Goal: Task Accomplishment & Management: Use online tool/utility

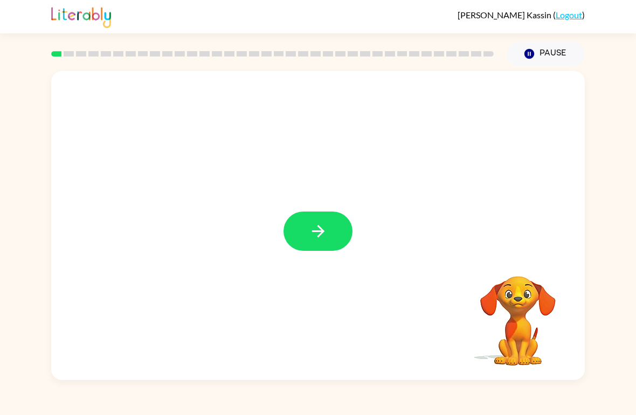
click at [322, 232] on icon "button" at bounding box center [317, 231] width 12 height 12
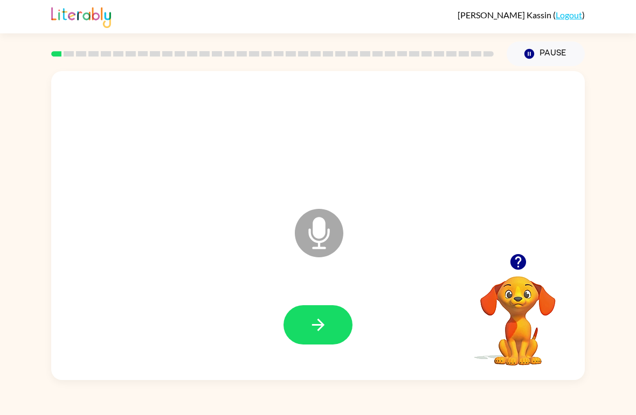
click at [522, 263] on icon "button" at bounding box center [517, 262] width 16 height 16
click at [325, 329] on icon "button" at bounding box center [318, 325] width 19 height 19
click at [333, 327] on button "button" at bounding box center [317, 324] width 69 height 39
click at [332, 329] on button "button" at bounding box center [317, 324] width 69 height 39
click at [325, 324] on icon "button" at bounding box center [318, 325] width 19 height 19
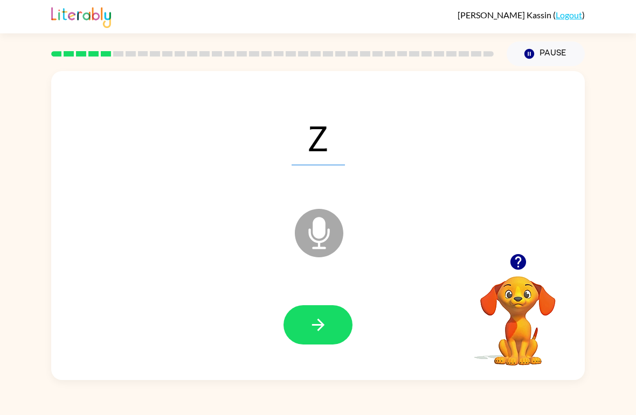
click at [334, 324] on button "button" at bounding box center [317, 324] width 69 height 39
click at [519, 267] on icon "button" at bounding box center [517, 262] width 16 height 16
click at [336, 329] on button "button" at bounding box center [317, 324] width 69 height 39
click at [322, 326] on icon "button" at bounding box center [317, 325] width 12 height 12
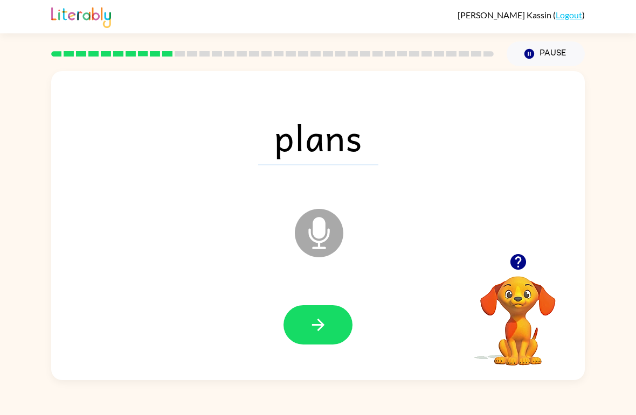
click at [329, 339] on button "button" at bounding box center [317, 324] width 69 height 39
click at [322, 323] on icon "button" at bounding box center [318, 325] width 19 height 19
click at [331, 325] on button "button" at bounding box center [317, 324] width 69 height 39
click at [322, 329] on icon "button" at bounding box center [318, 325] width 19 height 19
click at [318, 326] on icon "button" at bounding box center [317, 325] width 12 height 12
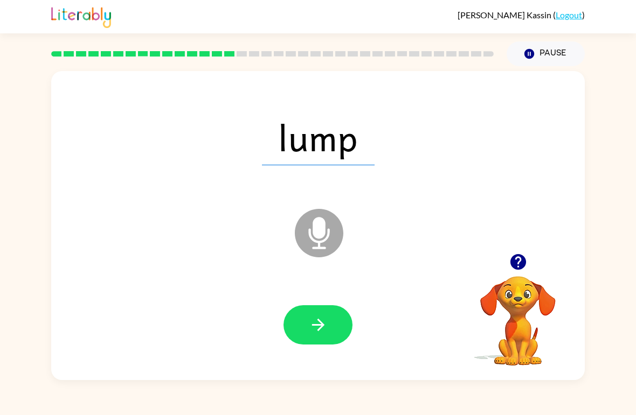
click at [330, 333] on button "button" at bounding box center [317, 324] width 69 height 39
click at [324, 310] on button "button" at bounding box center [317, 324] width 69 height 39
click at [310, 324] on icon "button" at bounding box center [318, 325] width 19 height 19
click at [328, 341] on button "button" at bounding box center [317, 324] width 69 height 39
click at [301, 326] on button "button" at bounding box center [317, 324] width 69 height 39
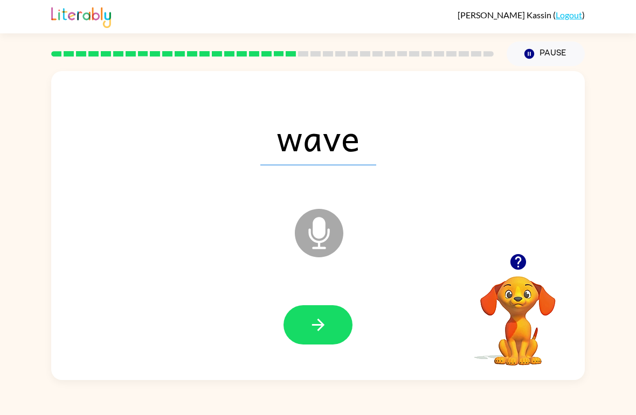
click at [319, 324] on icon "button" at bounding box center [318, 325] width 19 height 19
click at [334, 338] on button "button" at bounding box center [317, 324] width 69 height 39
click at [316, 331] on icon "button" at bounding box center [318, 325] width 19 height 19
click at [312, 325] on icon "button" at bounding box center [317, 325] width 12 height 12
click at [323, 332] on icon "button" at bounding box center [318, 325] width 19 height 19
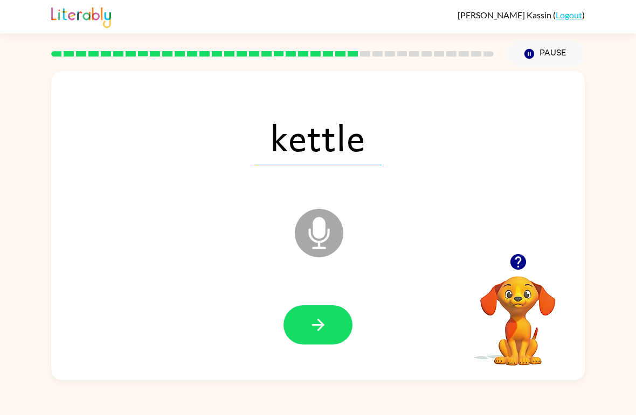
click at [328, 326] on button "button" at bounding box center [317, 324] width 69 height 39
click at [325, 333] on icon "button" at bounding box center [318, 325] width 19 height 19
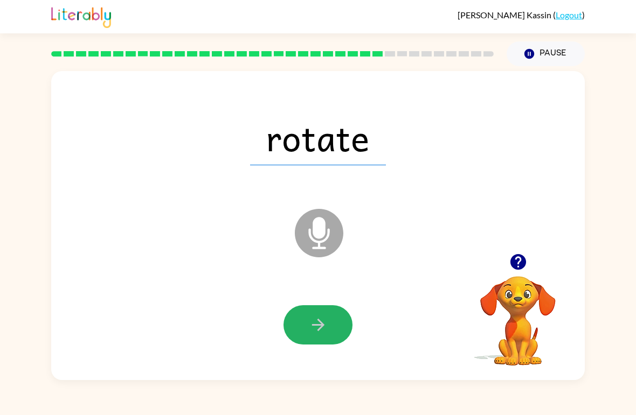
click at [319, 312] on button "button" at bounding box center [317, 324] width 69 height 39
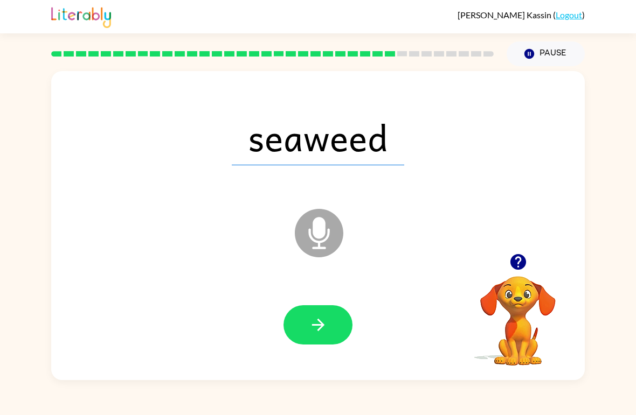
click at [309, 330] on icon "button" at bounding box center [318, 325] width 19 height 19
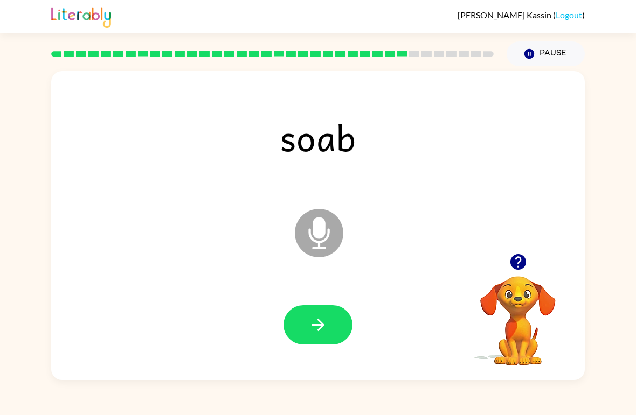
click at [324, 331] on icon "button" at bounding box center [318, 325] width 19 height 19
click at [322, 332] on icon "button" at bounding box center [318, 325] width 19 height 19
click at [330, 326] on button "button" at bounding box center [317, 324] width 69 height 39
click at [333, 323] on button "button" at bounding box center [317, 324] width 69 height 39
click at [22, 17] on div "Emma Kassin ( Logout )" at bounding box center [318, 16] width 636 height 33
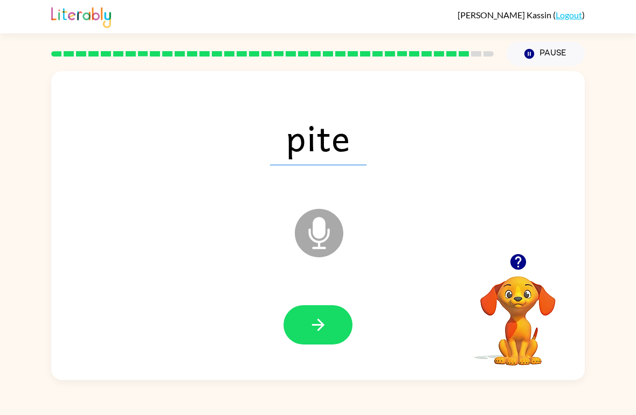
click at [327, 332] on button "button" at bounding box center [317, 324] width 69 height 39
click at [316, 319] on icon "button" at bounding box center [318, 325] width 19 height 19
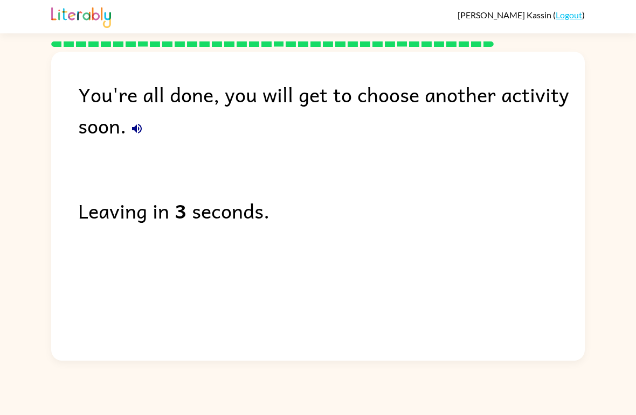
click at [139, 139] on button "button" at bounding box center [137, 129] width 22 height 22
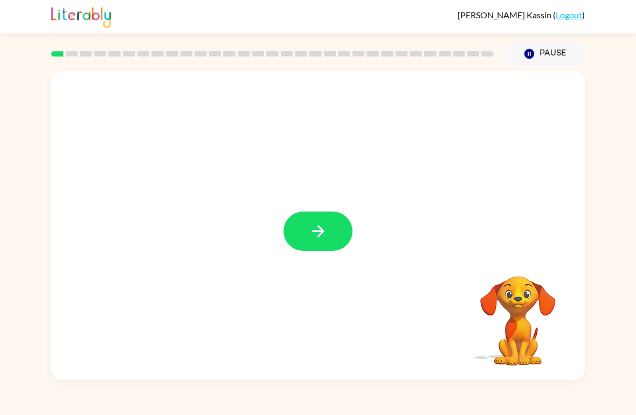
click at [334, 232] on button "button" at bounding box center [317, 231] width 69 height 39
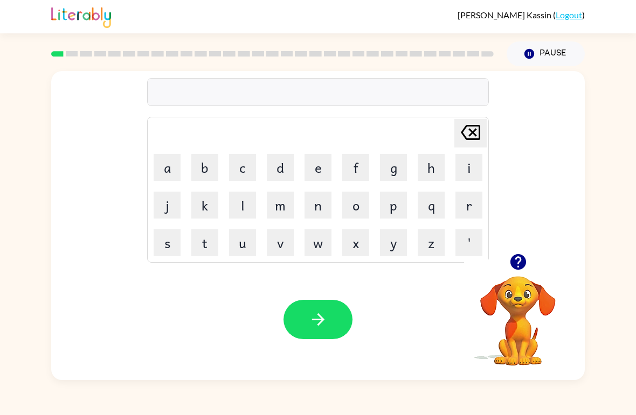
click at [479, 212] on button "r" at bounding box center [468, 205] width 27 height 27
click at [241, 242] on button "u" at bounding box center [242, 242] width 27 height 27
click at [196, 171] on button "b" at bounding box center [204, 167] width 27 height 27
click at [330, 312] on button "button" at bounding box center [317, 319] width 69 height 39
click at [273, 205] on button "m" at bounding box center [280, 205] width 27 height 27
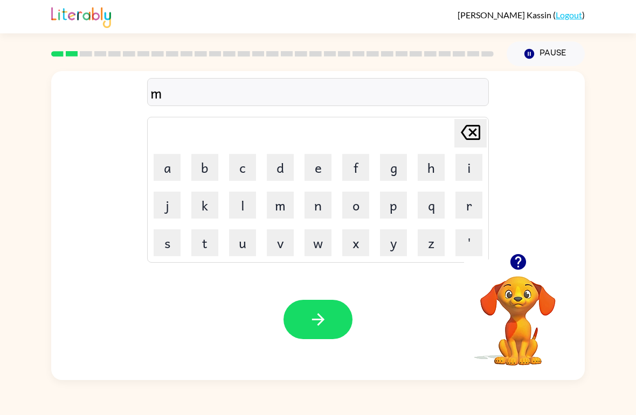
click at [166, 163] on button "a" at bounding box center [166, 167] width 27 height 27
click at [227, 216] on td "l" at bounding box center [242, 205] width 37 height 37
click at [247, 201] on button "l" at bounding box center [242, 205] width 27 height 27
click at [204, 250] on button "t" at bounding box center [204, 242] width 27 height 27
click at [435, 167] on button "h" at bounding box center [430, 167] width 27 height 27
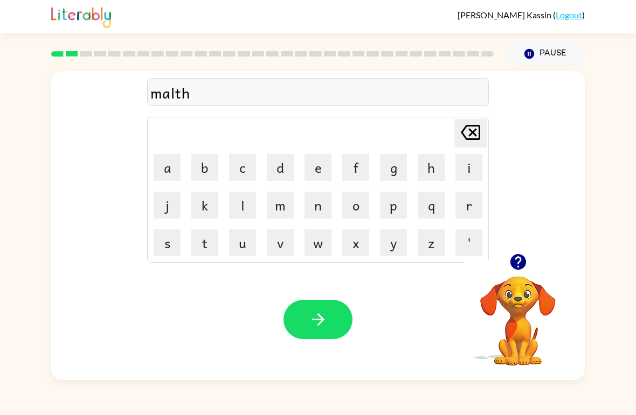
click at [319, 318] on icon "button" at bounding box center [318, 319] width 19 height 19
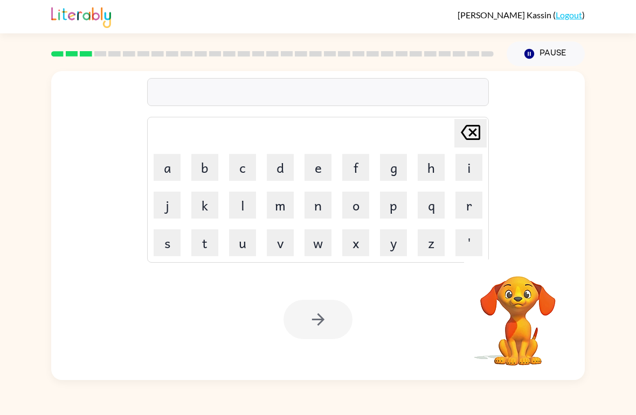
click at [336, 329] on div at bounding box center [317, 319] width 69 height 39
click at [501, 324] on video "Your browser must support playing .mp4 files to use Literably. Please try using…" at bounding box center [518, 314] width 108 height 108
click at [540, 305] on video "Your browser must support playing .mp4 files to use Literably. Please try using…" at bounding box center [518, 314] width 108 height 108
click at [276, 173] on button "d" at bounding box center [280, 167] width 27 height 27
click at [315, 168] on button "e" at bounding box center [317, 167] width 27 height 27
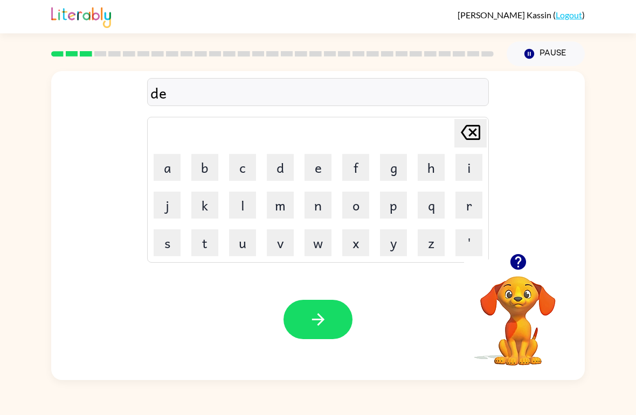
click at [322, 205] on button "n" at bounding box center [317, 205] width 27 height 27
click at [309, 315] on icon "button" at bounding box center [318, 319] width 19 height 19
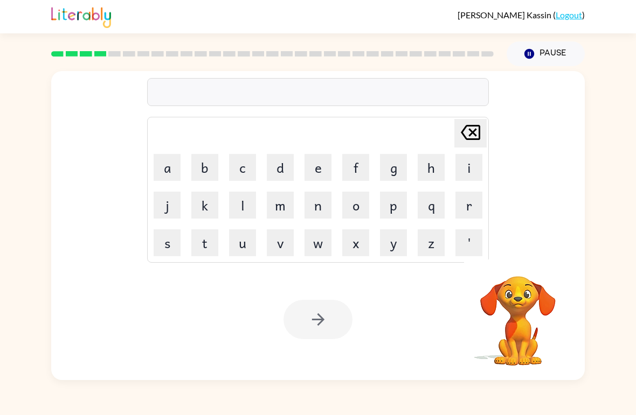
click at [552, 247] on div "[PERSON_NAME] last character input a b c d e f g h i j k l m n o p q r s t u v …" at bounding box center [317, 162] width 533 height 183
click at [525, 300] on video "Your browser must support playing .mp4 files to use Literably. Please try using…" at bounding box center [518, 314] width 108 height 108
click at [324, 333] on div at bounding box center [317, 319] width 69 height 39
click at [173, 235] on button "s" at bounding box center [166, 242] width 27 height 27
click at [394, 209] on button "p" at bounding box center [393, 205] width 27 height 27
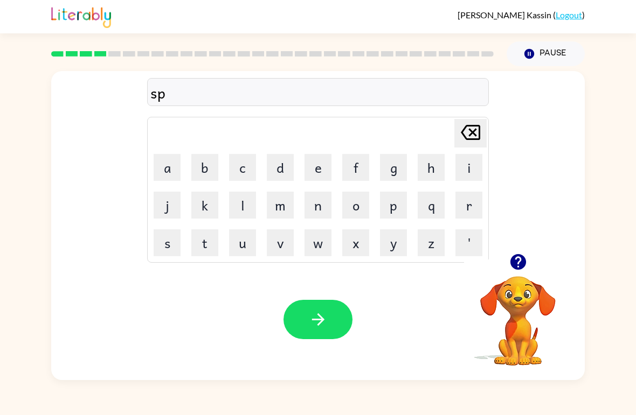
click at [359, 208] on button "o" at bounding box center [355, 205] width 27 height 27
click at [204, 248] on button "t" at bounding box center [204, 242] width 27 height 27
click at [316, 324] on icon "button" at bounding box center [318, 319] width 19 height 19
click at [171, 239] on button "s" at bounding box center [166, 242] width 27 height 27
click at [312, 245] on button "w" at bounding box center [317, 242] width 27 height 27
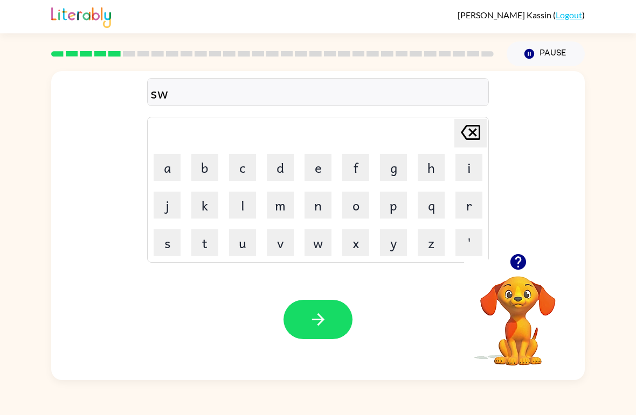
click at [323, 165] on button "e" at bounding box center [317, 167] width 27 height 27
click at [386, 211] on button "p" at bounding box center [393, 205] width 27 height 27
click at [517, 263] on icon "button" at bounding box center [517, 262] width 16 height 16
click at [201, 241] on button "t" at bounding box center [204, 242] width 27 height 27
click at [329, 317] on button "button" at bounding box center [317, 319] width 69 height 39
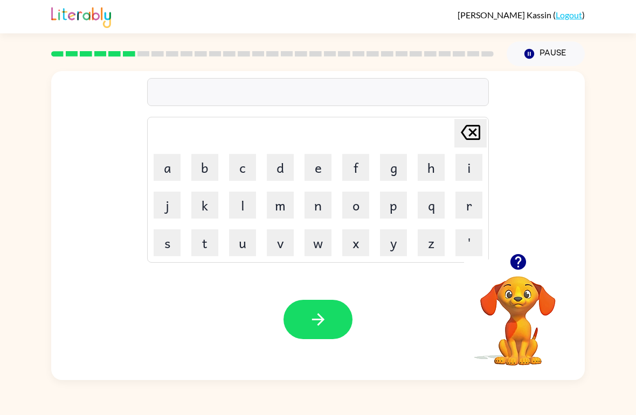
click at [391, 217] on button "p" at bounding box center [393, 205] width 27 height 27
click at [470, 176] on button "i" at bounding box center [468, 167] width 27 height 27
click at [323, 165] on button "e" at bounding box center [317, 167] width 27 height 27
click at [397, 246] on button "y" at bounding box center [393, 242] width 27 height 27
click at [330, 323] on button "button" at bounding box center [317, 319] width 69 height 39
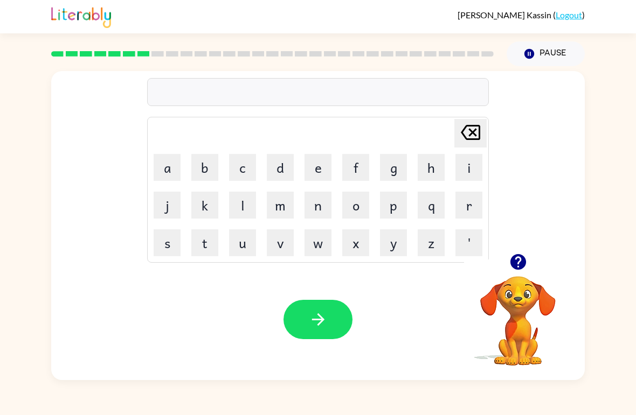
click at [241, 158] on button "c" at bounding box center [242, 167] width 27 height 27
click at [469, 134] on icon "[PERSON_NAME] last character input" at bounding box center [470, 133] width 26 height 26
click at [208, 212] on button "k" at bounding box center [204, 205] width 27 height 27
click at [321, 170] on button "e" at bounding box center [317, 167] width 27 height 27
click at [319, 204] on button "n" at bounding box center [317, 205] width 27 height 27
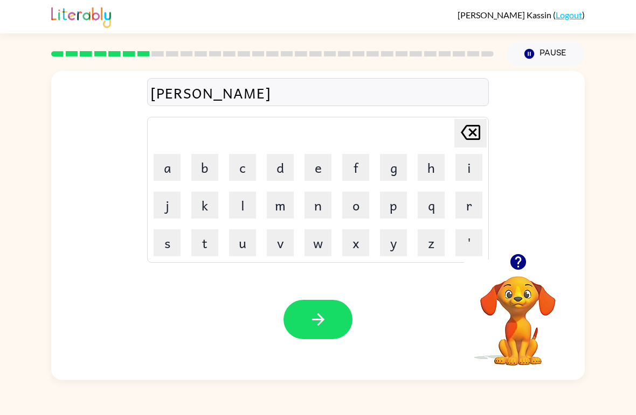
click at [290, 158] on button "d" at bounding box center [280, 167] width 27 height 27
click at [247, 198] on button "l" at bounding box center [242, 205] width 27 height 27
click at [304, 306] on button "button" at bounding box center [317, 319] width 69 height 39
click at [208, 166] on button "b" at bounding box center [204, 167] width 27 height 27
click at [159, 174] on button "a" at bounding box center [166, 167] width 27 height 27
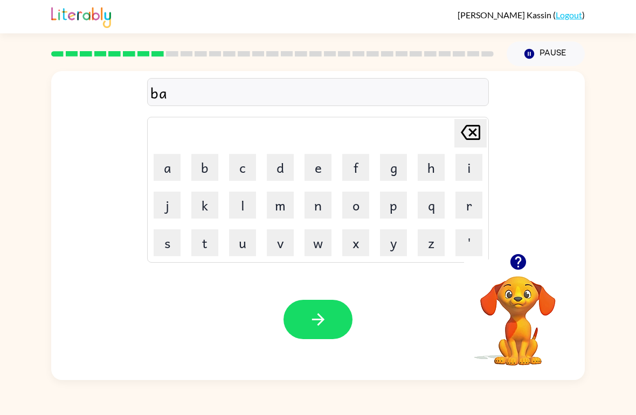
click at [204, 239] on button "t" at bounding box center [204, 242] width 27 height 27
click at [427, 169] on button "h" at bounding box center [430, 167] width 27 height 27
click at [321, 325] on icon "button" at bounding box center [318, 319] width 19 height 19
click at [203, 205] on button "k" at bounding box center [204, 205] width 27 height 27
click at [240, 207] on button "l" at bounding box center [242, 205] width 27 height 27
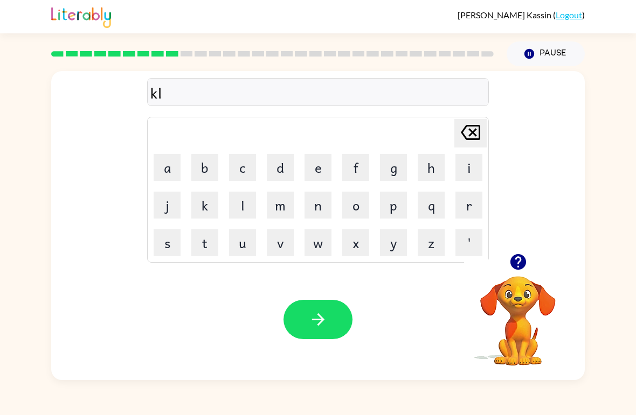
click at [317, 165] on button "e" at bounding box center [317, 167] width 27 height 27
click at [312, 206] on button "n" at bounding box center [317, 205] width 27 height 27
click at [312, 328] on icon "button" at bounding box center [318, 319] width 19 height 19
click at [170, 250] on button "s" at bounding box center [166, 242] width 27 height 27
click at [434, 170] on button "h" at bounding box center [430, 167] width 27 height 27
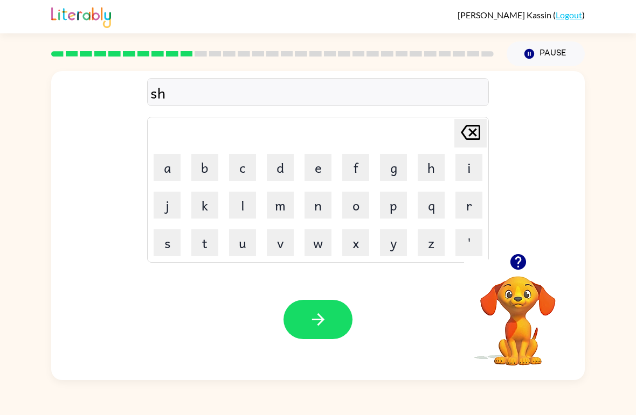
click at [356, 204] on button "o" at bounding box center [355, 205] width 27 height 27
click at [240, 176] on button "c" at bounding box center [242, 167] width 27 height 27
click at [325, 324] on icon "button" at bounding box center [318, 319] width 19 height 19
click at [395, 168] on button "g" at bounding box center [393, 167] width 27 height 27
click at [172, 171] on button "a" at bounding box center [166, 167] width 27 height 27
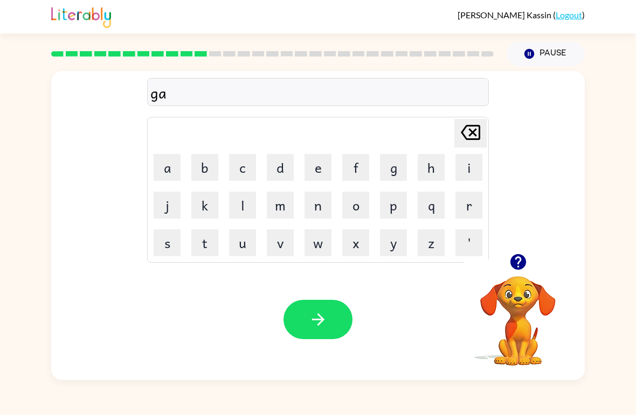
click at [166, 247] on button "s" at bounding box center [166, 242] width 27 height 27
click at [320, 167] on button "e" at bounding box center [317, 167] width 27 height 27
click at [306, 325] on button "button" at bounding box center [317, 319] width 69 height 39
click at [322, 162] on button "e" at bounding box center [317, 167] width 27 height 27
click at [348, 242] on button "x" at bounding box center [355, 242] width 27 height 27
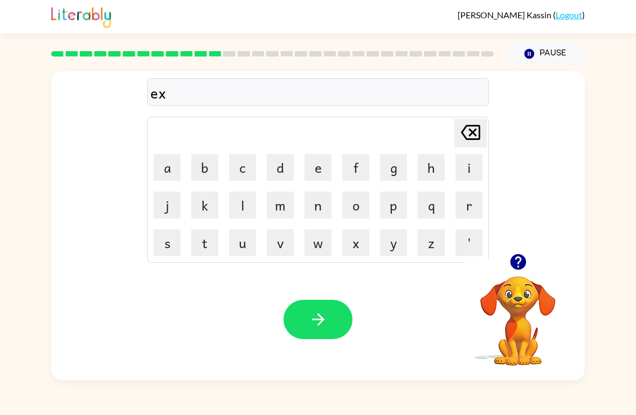
click at [395, 203] on button "p" at bounding box center [393, 205] width 27 height 27
click at [244, 200] on button "l" at bounding box center [242, 205] width 27 height 27
click at [364, 201] on button "o" at bounding box center [355, 205] width 27 height 27
click at [280, 167] on button "d" at bounding box center [280, 167] width 27 height 27
click at [288, 336] on div at bounding box center [317, 319] width 69 height 39
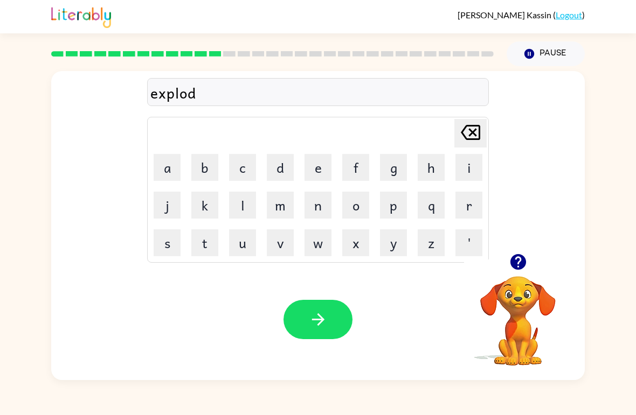
click at [323, 328] on icon "button" at bounding box center [318, 319] width 19 height 19
click at [170, 239] on button "s" at bounding box center [166, 242] width 27 height 27
click at [312, 247] on button "w" at bounding box center [317, 242] width 27 height 27
click at [305, 180] on button "e" at bounding box center [317, 167] width 27 height 27
click at [203, 248] on button "t" at bounding box center [204, 242] width 27 height 27
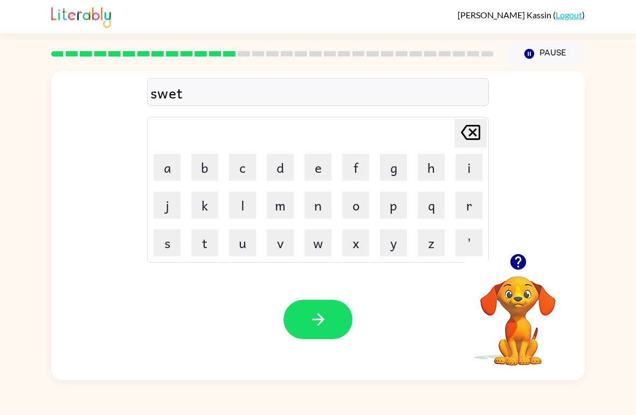
click at [316, 208] on button "n" at bounding box center [317, 205] width 27 height 27
click at [472, 172] on button "i" at bounding box center [468, 167] width 27 height 27
click at [167, 242] on button "s" at bounding box center [166, 242] width 27 height 27
click at [319, 327] on icon "button" at bounding box center [318, 319] width 19 height 19
click at [366, 166] on button "f" at bounding box center [355, 167] width 27 height 27
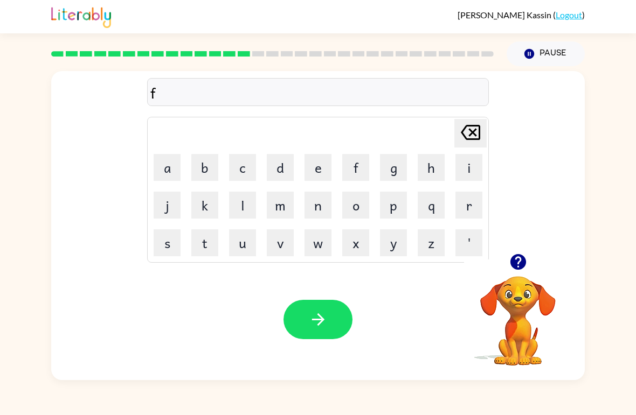
click at [475, 136] on icon at bounding box center [469, 132] width 19 height 15
click at [437, 167] on button "h" at bounding box center [430, 167] width 27 height 27
click at [474, 170] on button "i" at bounding box center [468, 167] width 27 height 27
click at [397, 206] on button "p" at bounding box center [393, 205] width 27 height 27
click at [354, 213] on button "o" at bounding box center [355, 205] width 27 height 27
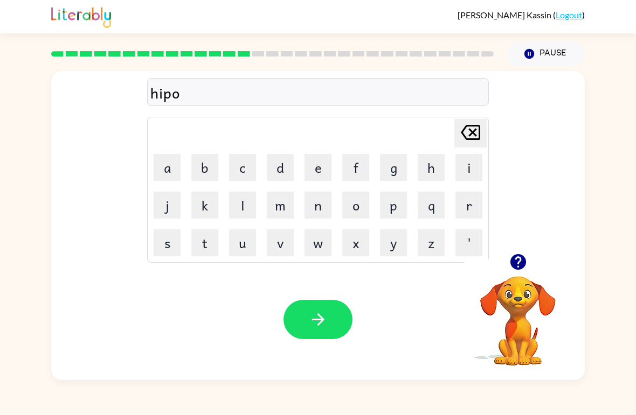
click at [322, 334] on button "button" at bounding box center [317, 319] width 69 height 39
click at [353, 171] on button "f" at bounding box center [355, 167] width 27 height 27
click at [355, 204] on button "o" at bounding box center [355, 205] width 27 height 27
click at [475, 212] on button "r" at bounding box center [468, 205] width 27 height 27
click at [197, 214] on button "k" at bounding box center [204, 205] width 27 height 27
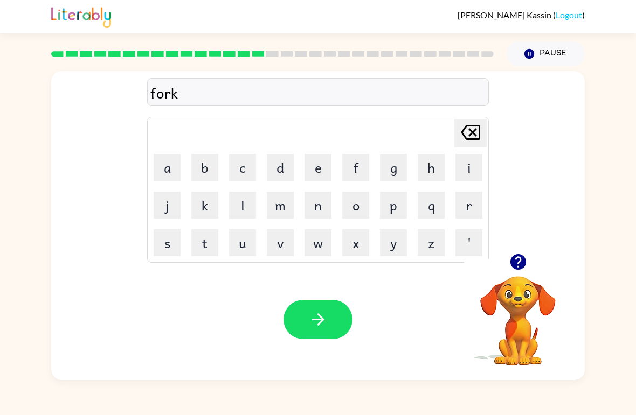
click at [309, 322] on icon "button" at bounding box center [318, 319] width 19 height 19
click at [325, 248] on button "w" at bounding box center [317, 242] width 27 height 27
click at [317, 165] on button "e" at bounding box center [317, 167] width 27 height 27
click at [200, 172] on button "b" at bounding box center [204, 167] width 27 height 27
click at [315, 325] on icon "button" at bounding box center [318, 319] width 19 height 19
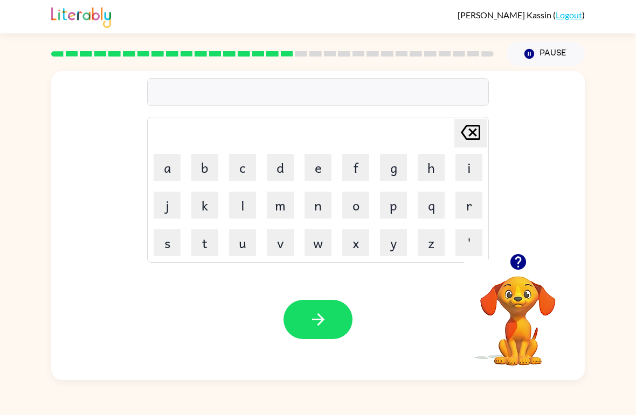
click at [171, 244] on button "s" at bounding box center [166, 242] width 27 height 27
click at [245, 212] on button "l" at bounding box center [242, 205] width 27 height 27
click at [324, 167] on button "e" at bounding box center [317, 167] width 27 height 27
click at [400, 211] on button "p" at bounding box center [393, 205] width 27 height 27
click at [206, 251] on button "t" at bounding box center [204, 242] width 27 height 27
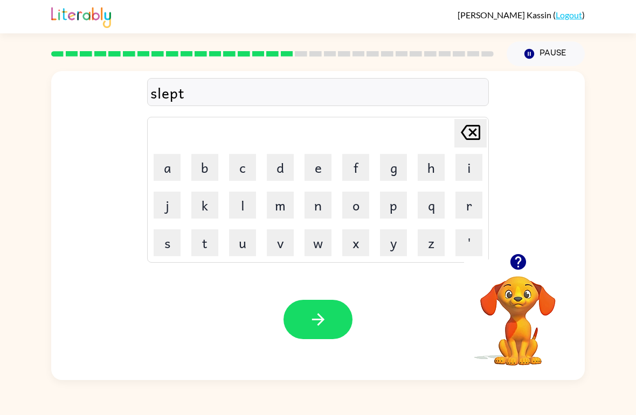
click at [331, 316] on button "button" at bounding box center [317, 319] width 69 height 39
click at [436, 169] on button "h" at bounding box center [430, 167] width 27 height 27
click at [356, 203] on button "o" at bounding box center [355, 205] width 27 height 27
click at [470, 201] on button "r" at bounding box center [468, 205] width 27 height 27
click at [283, 170] on button "d" at bounding box center [280, 167] width 27 height 27
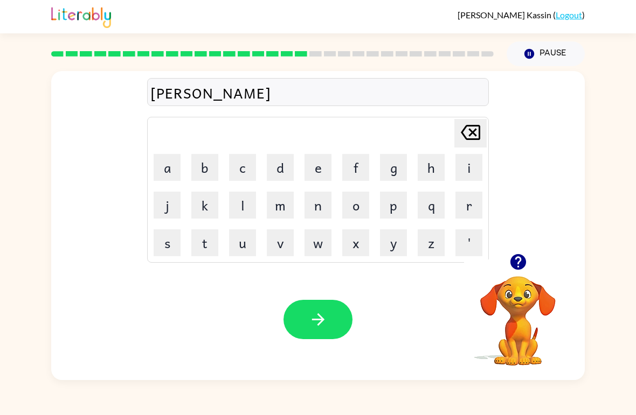
click at [322, 317] on icon "button" at bounding box center [318, 319] width 19 height 19
click at [467, 212] on button "r" at bounding box center [468, 205] width 27 height 27
click at [356, 215] on button "o" at bounding box center [355, 205] width 27 height 27
click at [284, 166] on button "d" at bounding box center [280, 167] width 27 height 27
click at [316, 311] on icon "button" at bounding box center [318, 319] width 19 height 19
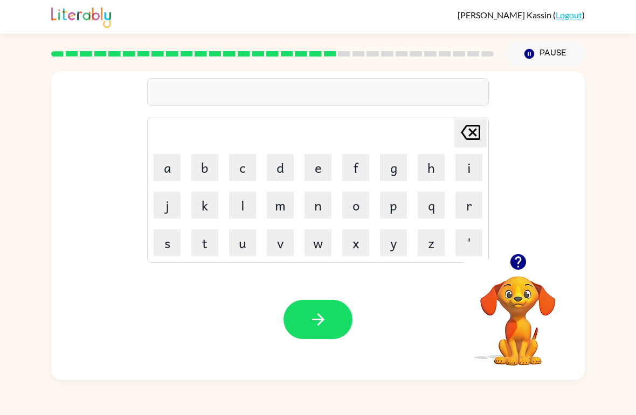
click at [315, 169] on button "e" at bounding box center [317, 167] width 27 height 27
click at [162, 245] on button "s" at bounding box center [166, 242] width 27 height 27
click at [201, 243] on button "t" at bounding box center [204, 242] width 27 height 27
click at [480, 136] on icon at bounding box center [469, 132] width 19 height 15
click at [479, 136] on icon at bounding box center [469, 132] width 19 height 15
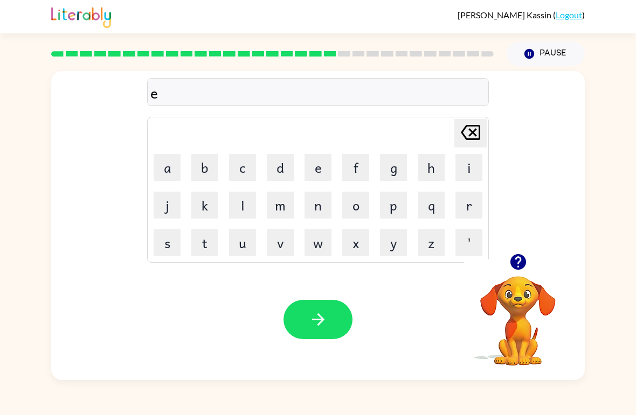
click at [476, 128] on icon "[PERSON_NAME] last character input" at bounding box center [470, 133] width 26 height 26
click at [463, 209] on button "r" at bounding box center [468, 205] width 27 height 27
click at [317, 171] on button "e" at bounding box center [317, 167] width 27 height 27
click at [160, 250] on button "s" at bounding box center [166, 242] width 27 height 27
click at [203, 248] on button "t" at bounding box center [204, 242] width 27 height 27
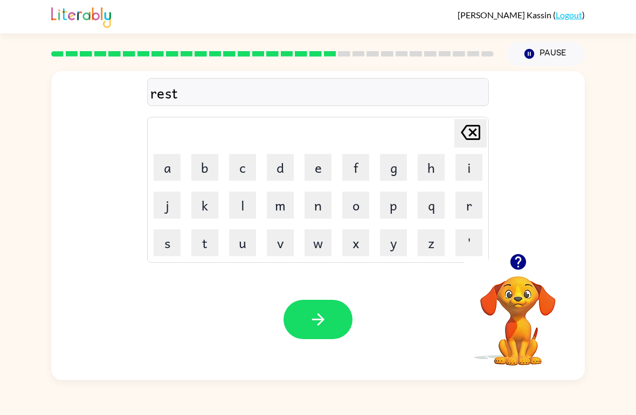
click at [474, 170] on button "i" at bounding box center [468, 167] width 27 height 27
click at [285, 167] on button "d" at bounding box center [280, 167] width 27 height 27
click at [320, 323] on icon "button" at bounding box center [317, 319] width 12 height 12
click at [319, 249] on button "w" at bounding box center [317, 242] width 27 height 27
click at [471, 136] on icon "[PERSON_NAME] last character input" at bounding box center [470, 133] width 26 height 26
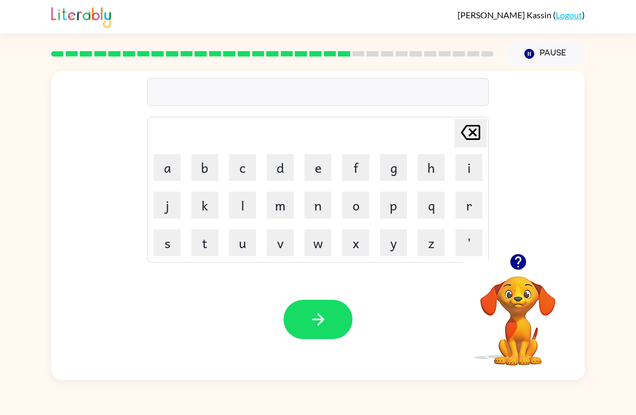
click at [319, 241] on button "w" at bounding box center [317, 242] width 27 height 27
click at [166, 175] on button "a" at bounding box center [166, 167] width 27 height 27
click at [244, 178] on button "c" at bounding box center [242, 167] width 27 height 27
click at [316, 167] on button "e" at bounding box center [317, 167] width 27 height 27
click at [311, 318] on icon "button" at bounding box center [318, 319] width 19 height 19
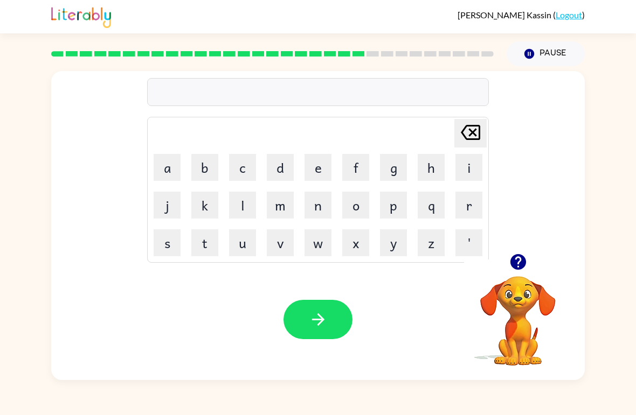
click at [165, 245] on button "s" at bounding box center [166, 242] width 27 height 27
click at [311, 207] on button "n" at bounding box center [317, 205] width 27 height 27
click at [355, 206] on button "o" at bounding box center [355, 205] width 27 height 27
click at [319, 240] on button "w" at bounding box center [317, 242] width 27 height 27
click at [282, 206] on button "m" at bounding box center [280, 205] width 27 height 27
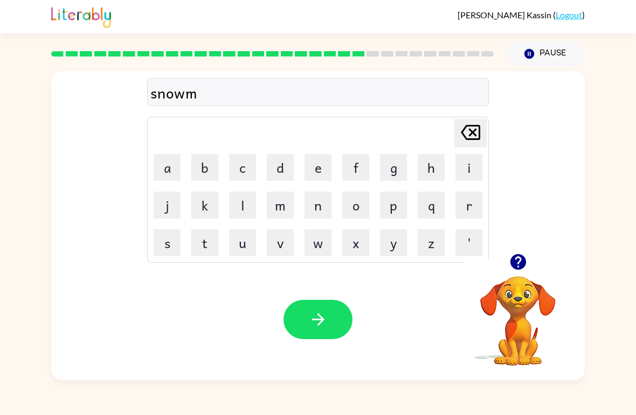
click at [320, 171] on button "e" at bounding box center [317, 167] width 27 height 27
click at [327, 206] on button "n" at bounding box center [317, 205] width 27 height 27
click at [327, 339] on button "button" at bounding box center [317, 319] width 69 height 39
click at [316, 245] on button "w" at bounding box center [317, 242] width 27 height 27
click at [464, 170] on button "i" at bounding box center [468, 167] width 27 height 27
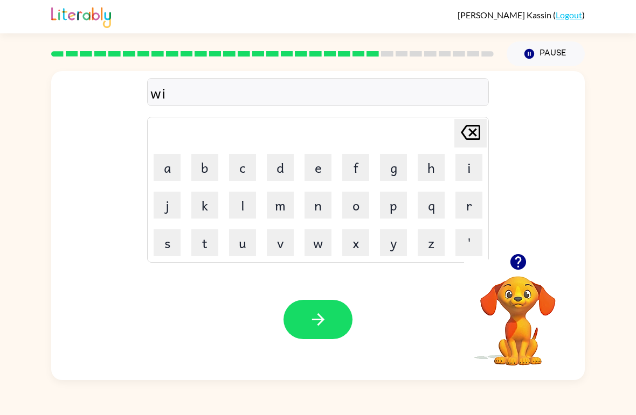
click at [277, 215] on button "m" at bounding box center [280, 205] width 27 height 27
click at [476, 133] on icon "[PERSON_NAME] last character input" at bounding box center [470, 133] width 26 height 26
click at [313, 211] on button "n" at bounding box center [317, 205] width 27 height 27
click at [211, 243] on button "t" at bounding box center [204, 242] width 27 height 27
click at [470, 208] on button "r" at bounding box center [468, 205] width 27 height 27
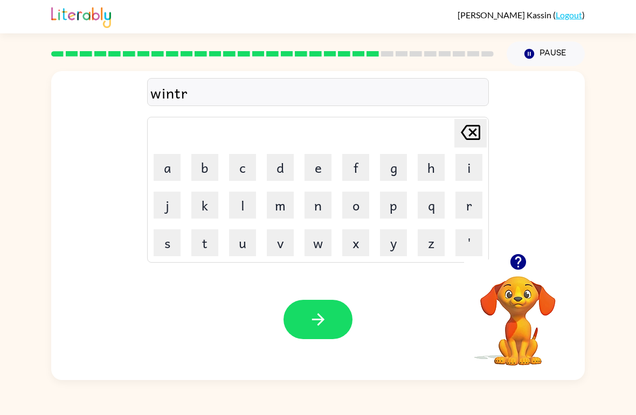
click at [317, 327] on icon "button" at bounding box center [318, 319] width 19 height 19
click at [250, 162] on button "c" at bounding box center [242, 167] width 27 height 27
click at [431, 169] on button "h" at bounding box center [430, 167] width 27 height 27
click at [317, 170] on button "e" at bounding box center [317, 167] width 27 height 27
click at [173, 246] on button "s" at bounding box center [166, 242] width 27 height 27
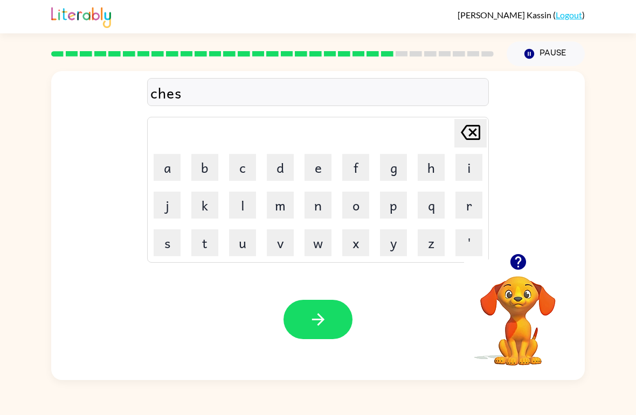
click at [207, 249] on button "t" at bounding box center [204, 242] width 27 height 27
click at [320, 322] on icon "button" at bounding box center [318, 319] width 19 height 19
click at [163, 241] on button "s" at bounding box center [166, 242] width 27 height 27
click at [360, 208] on button "o" at bounding box center [355, 205] width 27 height 27
click at [283, 168] on button "d" at bounding box center [280, 167] width 27 height 27
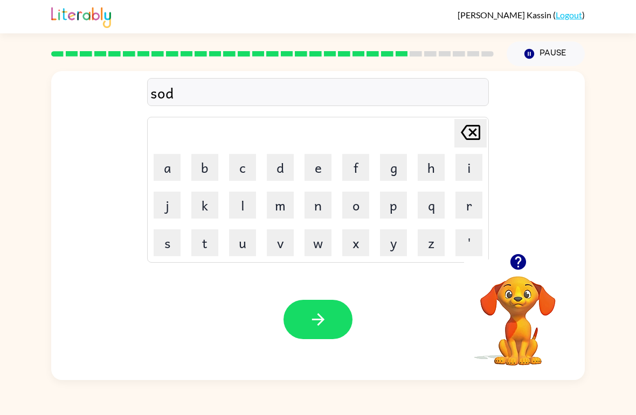
click at [316, 169] on button "e" at bounding box center [317, 167] width 27 height 27
click at [323, 213] on button "n" at bounding box center [317, 205] width 27 height 27
click at [312, 305] on button "button" at bounding box center [317, 319] width 69 height 39
click at [240, 177] on button "c" at bounding box center [242, 167] width 27 height 27
click at [359, 213] on button "o" at bounding box center [355, 205] width 27 height 27
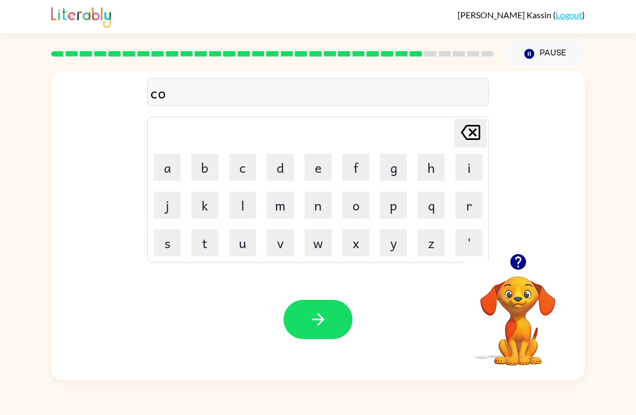
click at [320, 211] on button "n" at bounding box center [317, 205] width 27 height 27
click at [318, 175] on button "e" at bounding box center [317, 167] width 27 height 27
click at [305, 321] on button "button" at bounding box center [317, 319] width 69 height 39
click at [239, 171] on button "c" at bounding box center [242, 167] width 27 height 27
click at [420, 162] on button "h" at bounding box center [430, 167] width 27 height 27
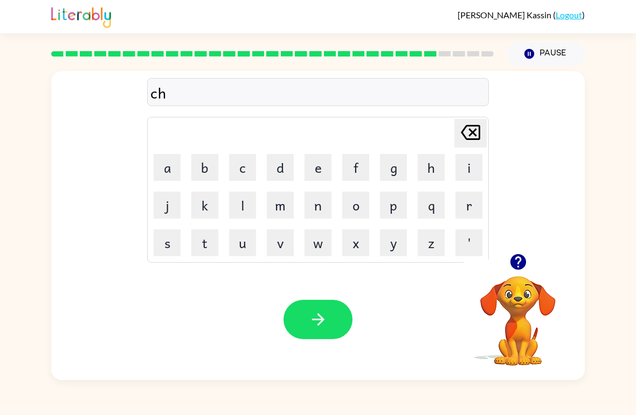
click at [167, 165] on button "a" at bounding box center [166, 167] width 27 height 27
click at [324, 210] on button "n" at bounding box center [317, 205] width 27 height 27
click at [334, 328] on button "button" at bounding box center [317, 319] width 69 height 39
click at [169, 246] on button "s" at bounding box center [166, 242] width 27 height 27
click at [425, 174] on button "h" at bounding box center [430, 167] width 27 height 27
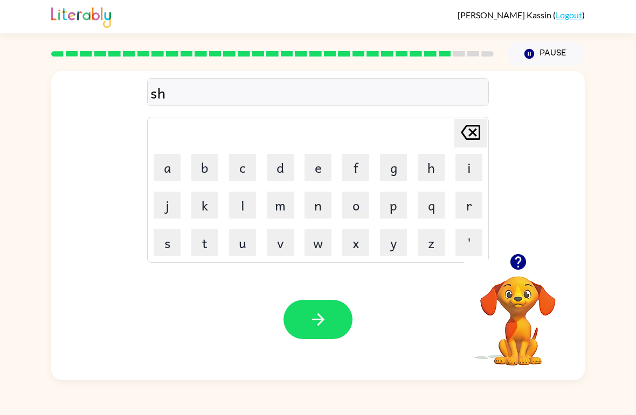
click at [248, 247] on button "u" at bounding box center [242, 242] width 27 height 27
click at [205, 236] on button "t" at bounding box center [204, 242] width 27 height 27
click at [316, 316] on icon "button" at bounding box center [318, 319] width 19 height 19
click at [204, 243] on button "t" at bounding box center [204, 242] width 27 height 27
click at [434, 172] on button "h" at bounding box center [430, 167] width 27 height 27
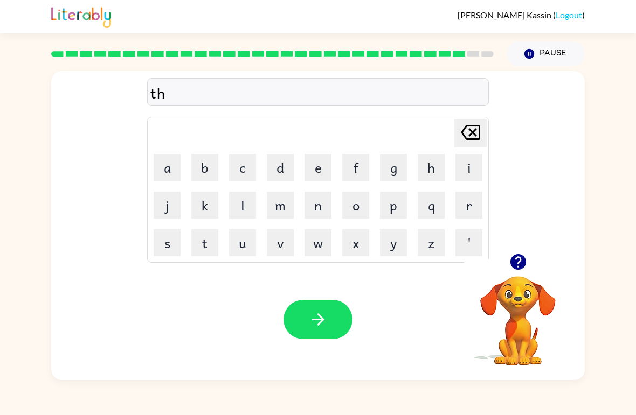
click at [478, 208] on button "r" at bounding box center [468, 205] width 27 height 27
click at [158, 253] on button "s" at bounding box center [166, 242] width 27 height 27
click at [208, 238] on button "t" at bounding box center [204, 242] width 27 height 27
click at [320, 322] on icon "button" at bounding box center [318, 319] width 19 height 19
click at [472, 201] on button "r" at bounding box center [468, 205] width 27 height 27
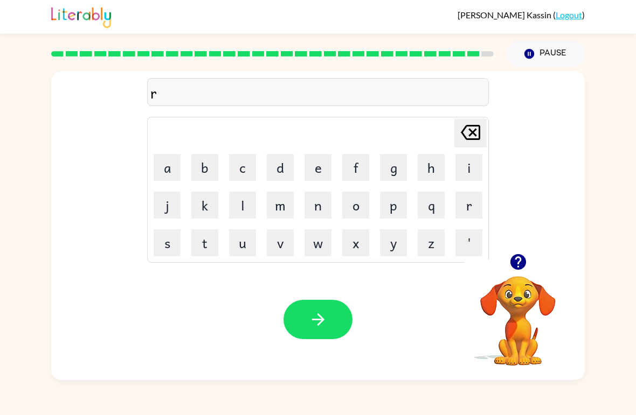
click at [471, 169] on button "i" at bounding box center [468, 167] width 27 height 27
click at [391, 213] on button "p" at bounding box center [393, 205] width 27 height 27
click at [325, 302] on button "button" at bounding box center [317, 319] width 69 height 39
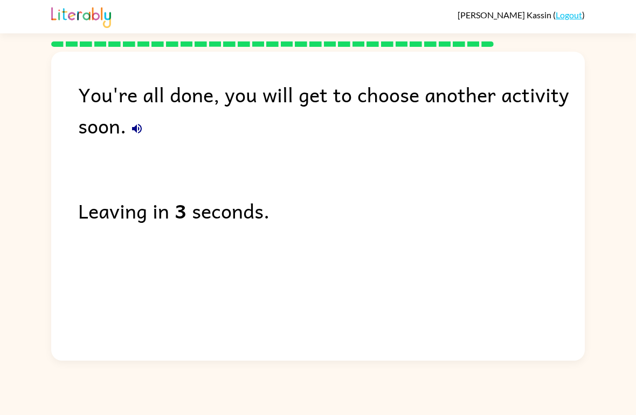
click at [139, 135] on icon "button" at bounding box center [136, 128] width 13 height 13
